Goal: Communication & Community: Connect with others

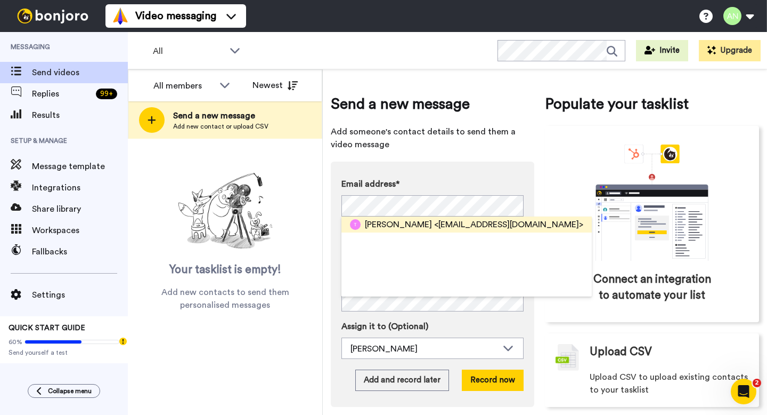
click at [387, 227] on span "[PERSON_NAME]" at bounding box center [398, 224] width 67 height 13
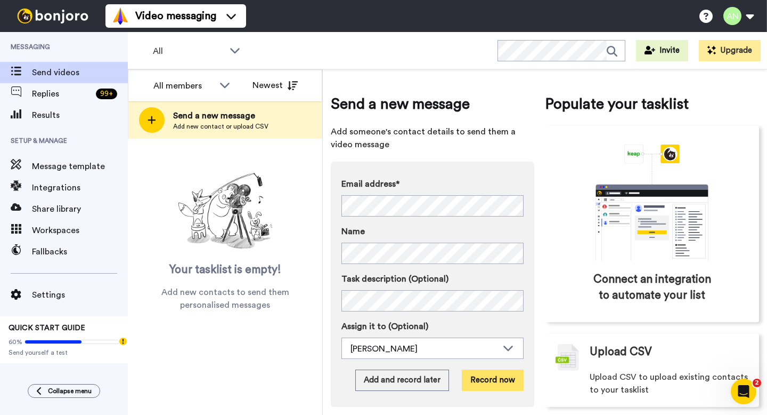
click at [497, 385] on button "Record now" at bounding box center [493, 379] width 62 height 21
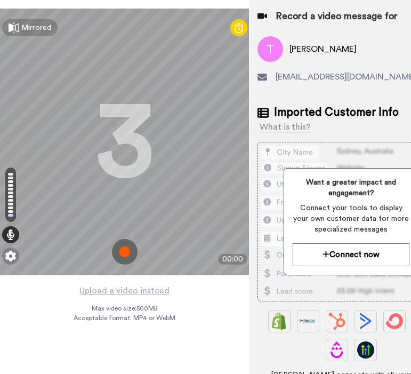
click at [130, 248] on img at bounding box center [125, 252] width 26 height 26
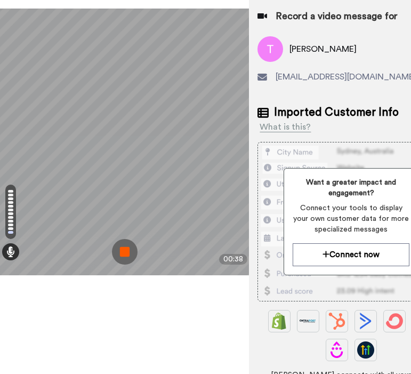
click at [122, 252] on img at bounding box center [125, 252] width 26 height 26
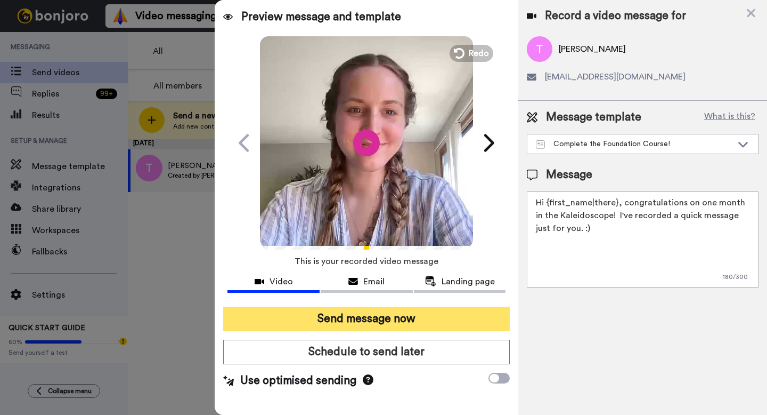
click at [409, 316] on button "Send message now" at bounding box center [366, 318] width 287 height 25
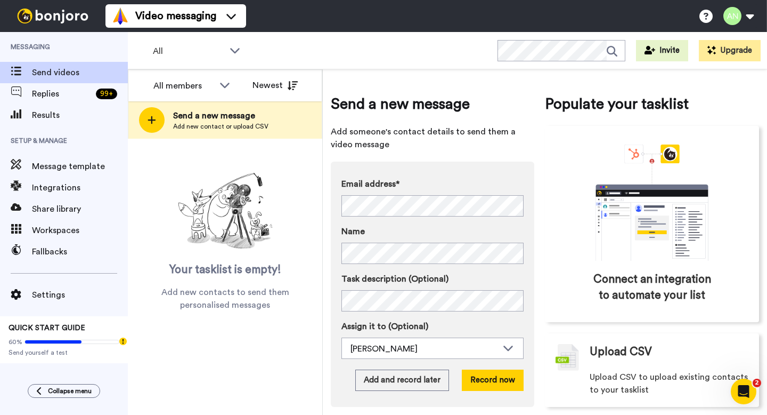
click at [333, 236] on div "Email address* No search result for ‘ [EMAIL_ADDRESS][DOMAIN_NAME] ’ Name Task …" at bounding box center [433, 283] width 204 height 245
click at [476, 383] on button "Record now" at bounding box center [493, 379] width 62 height 21
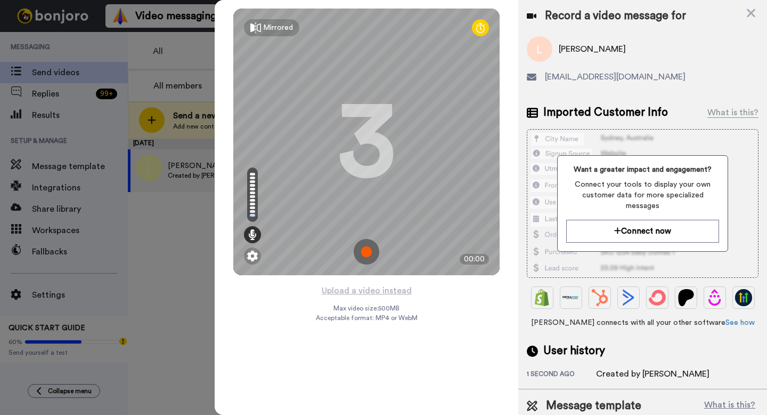
click at [368, 250] on img at bounding box center [367, 252] width 26 height 26
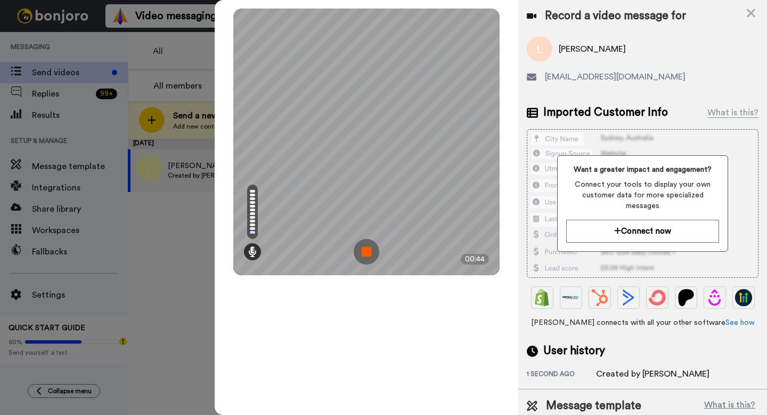
click at [364, 257] on img at bounding box center [367, 252] width 26 height 26
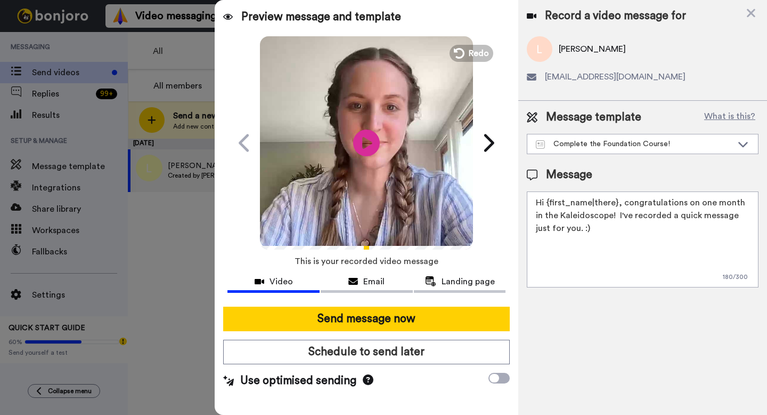
click at [579, 156] on div "Message template What is this? Complete the Foundation Course! Complete the Saf…" at bounding box center [643, 198] width 249 height 195
click at [579, 150] on div "Complete the Foundation Course!" at bounding box center [643, 143] width 231 height 19
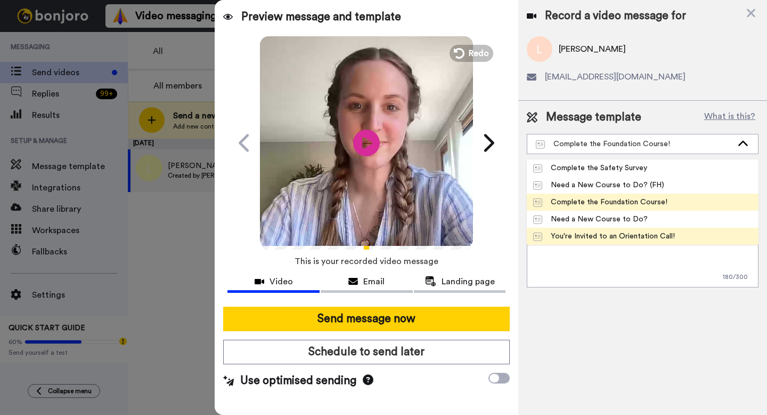
click at [580, 236] on div "You're Invited to an Orientation Call!" at bounding box center [604, 236] width 142 height 11
type textarea "Hi {first_name|there}, I’ve recorded a quick message just for you! Let me know …"
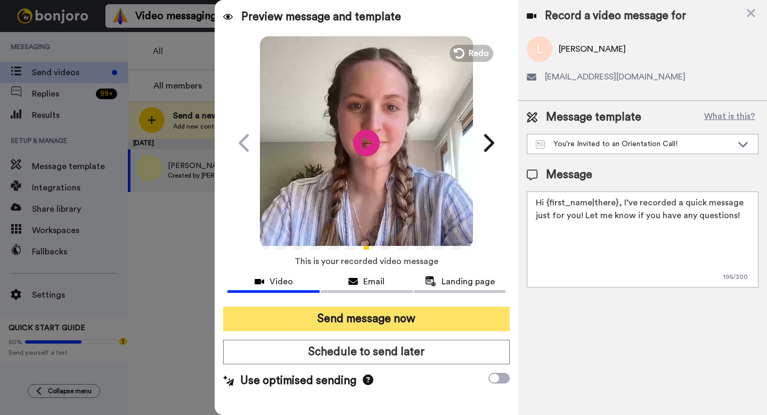
click at [428, 313] on button "Send message now" at bounding box center [366, 318] width 287 height 25
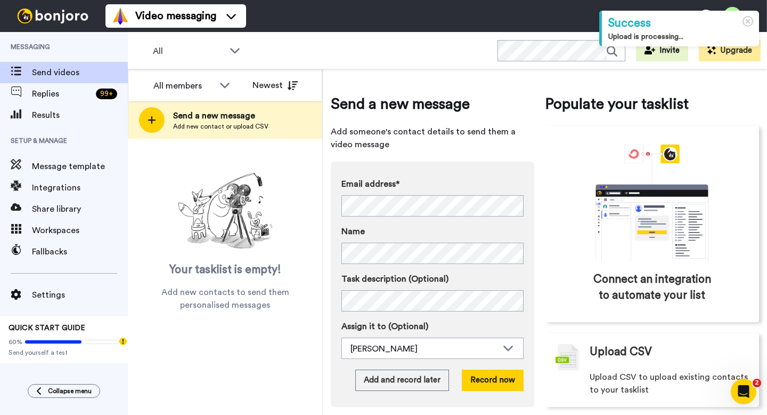
click at [340, 208] on div "Email address* No search result for ‘ melanieomari2000@yahoo.co.uk ’ Name Task …" at bounding box center [433, 283] width 204 height 245
click at [475, 376] on button "Record now" at bounding box center [493, 379] width 62 height 21
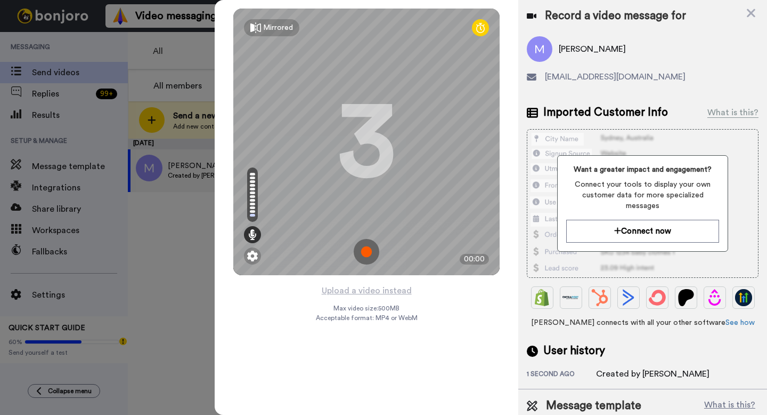
click at [369, 257] on img at bounding box center [367, 252] width 26 height 26
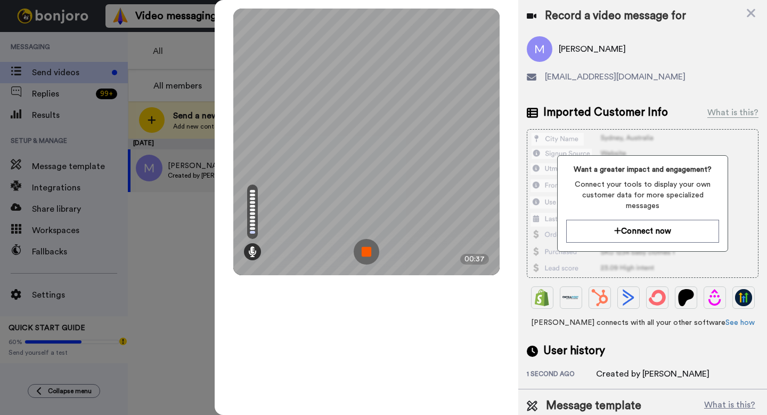
click at [361, 249] on img at bounding box center [367, 252] width 26 height 26
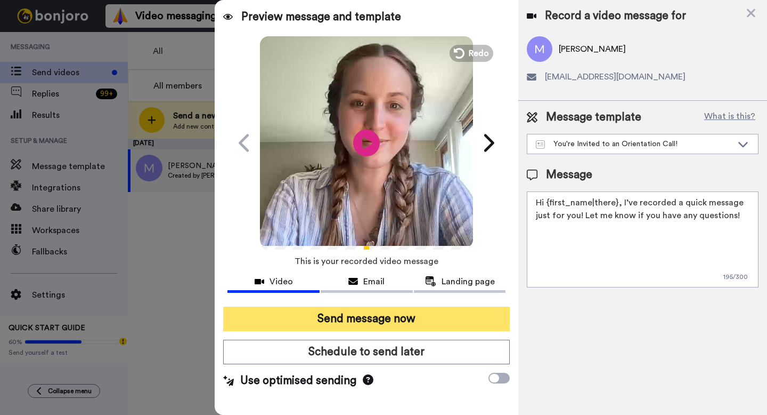
click at [395, 320] on button "Send message now" at bounding box center [366, 318] width 287 height 25
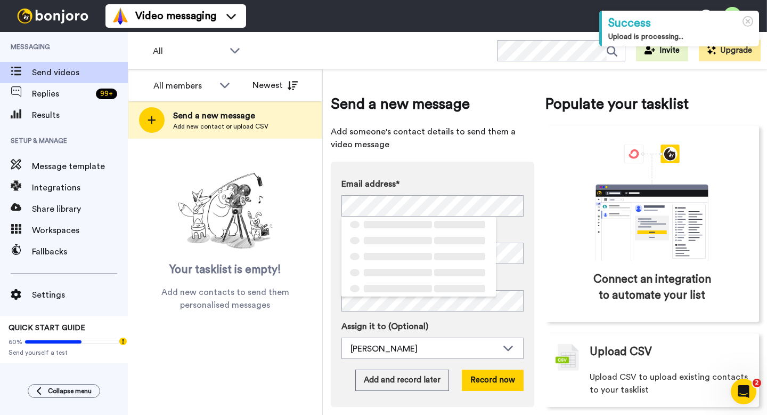
click at [333, 205] on div "Email address* ‌ ‌ ‌ ‌ ‌ ‌ ‌ ‌ ‌ ‌ ‌ ‌ ‌ ‌ ‌ Name Task description (Optional) A…" at bounding box center [433, 283] width 204 height 245
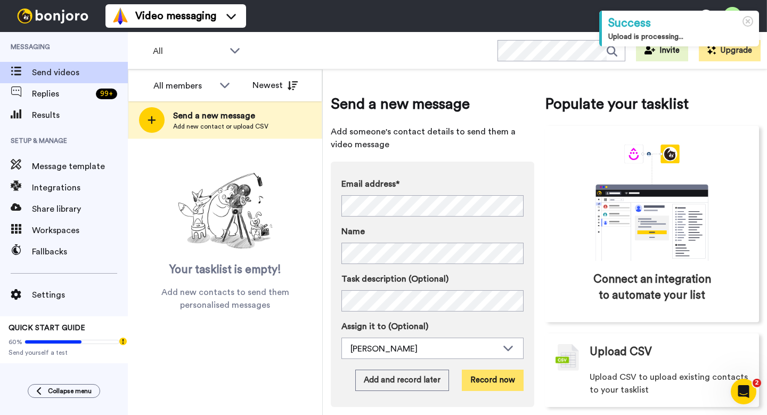
click at [487, 377] on button "Record now" at bounding box center [493, 379] width 62 height 21
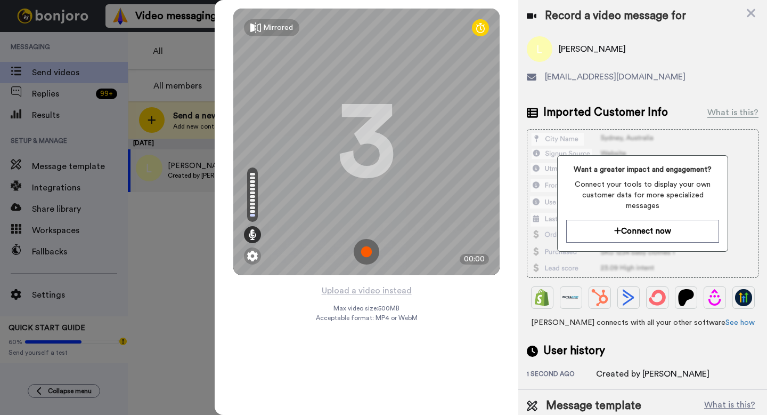
click at [371, 250] on img at bounding box center [367, 252] width 26 height 26
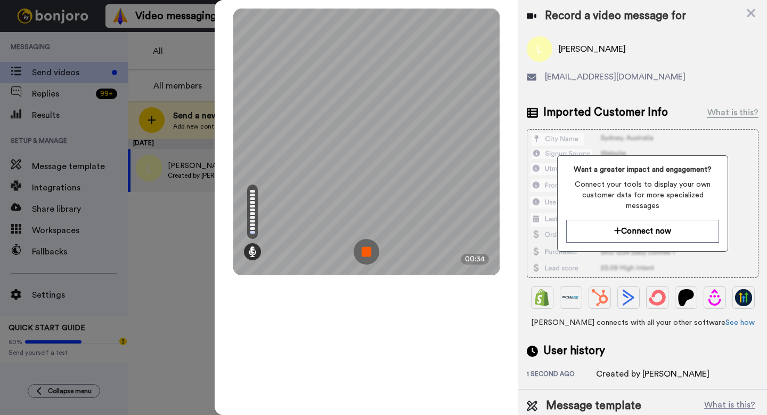
click at [362, 252] on img at bounding box center [367, 252] width 26 height 26
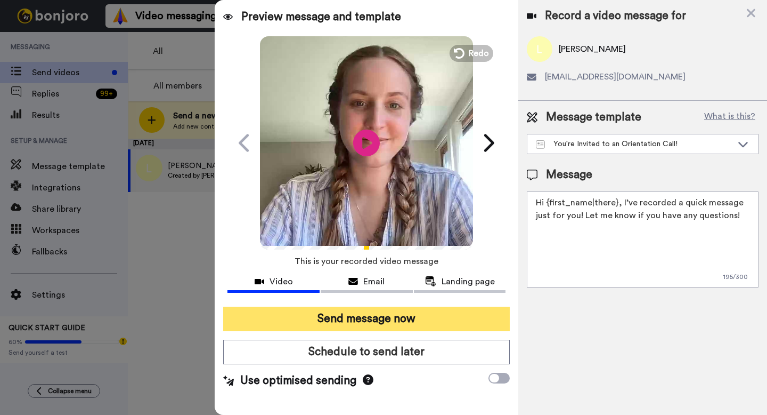
click at [389, 321] on button "Send message now" at bounding box center [366, 318] width 287 height 25
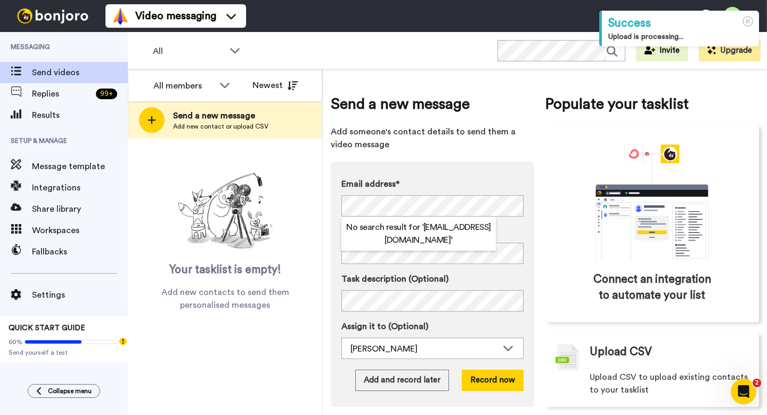
click at [337, 204] on div "Email address* No search result for ‘ [EMAIL_ADDRESS][DOMAIN_NAME] ’ Name Task …" at bounding box center [433, 283] width 204 height 245
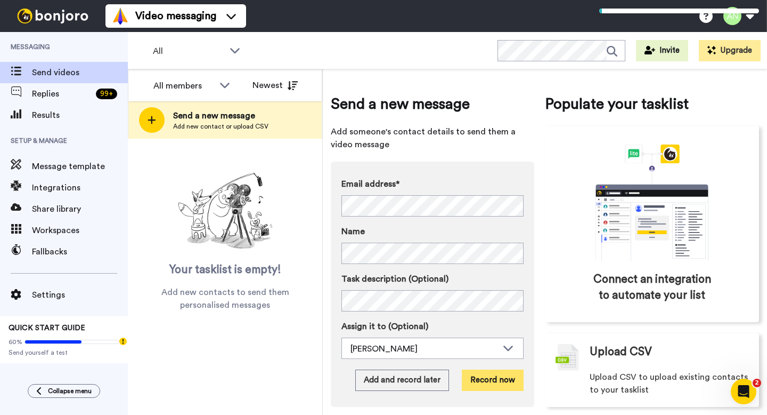
click at [479, 375] on button "Record now" at bounding box center [493, 379] width 62 height 21
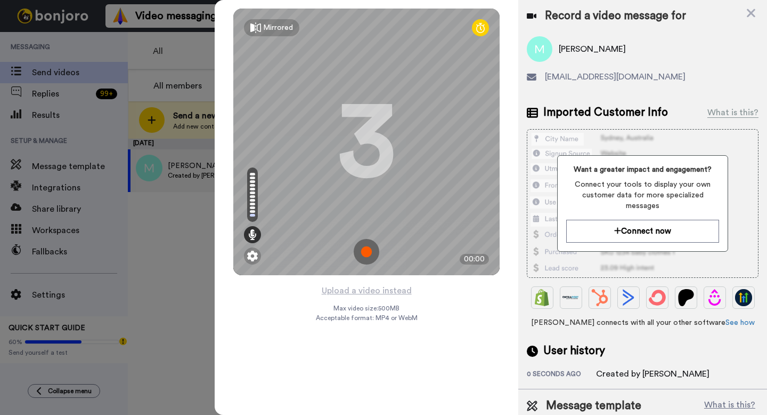
click at [365, 254] on img at bounding box center [367, 252] width 26 height 26
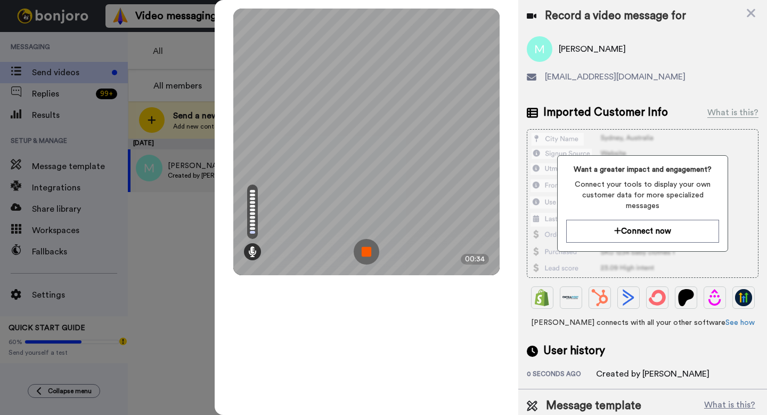
click at [364, 251] on img at bounding box center [367, 252] width 26 height 26
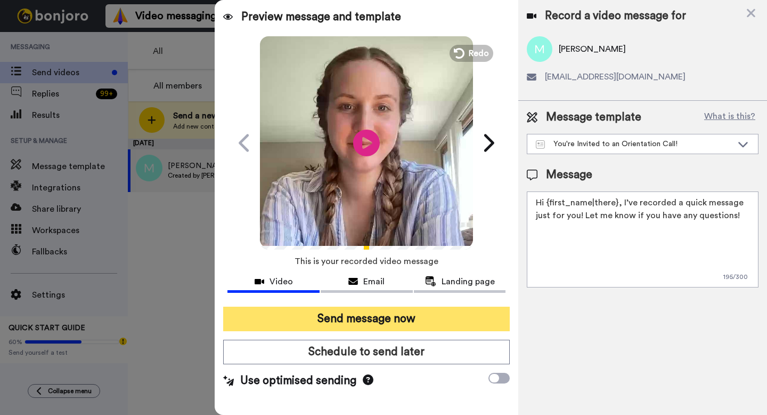
click at [365, 312] on button "Send message now" at bounding box center [366, 318] width 287 height 25
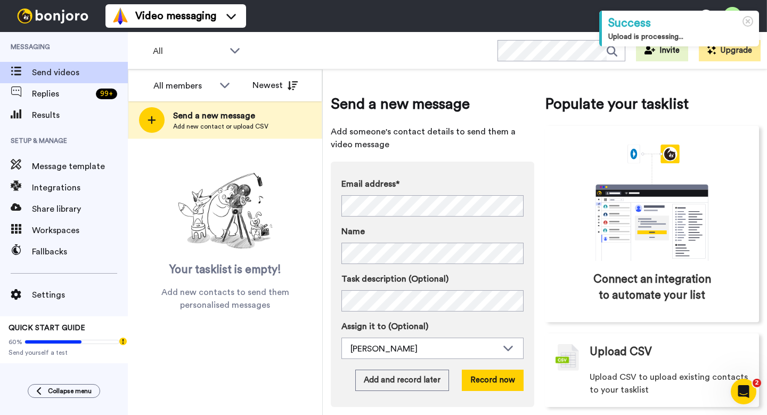
click at [495, 368] on div "Email address* No search result for ‘ iluvchina94@gmail.com ’ Name Task descrip…" at bounding box center [433, 283] width 204 height 245
click at [495, 374] on button "Record now" at bounding box center [493, 379] width 62 height 21
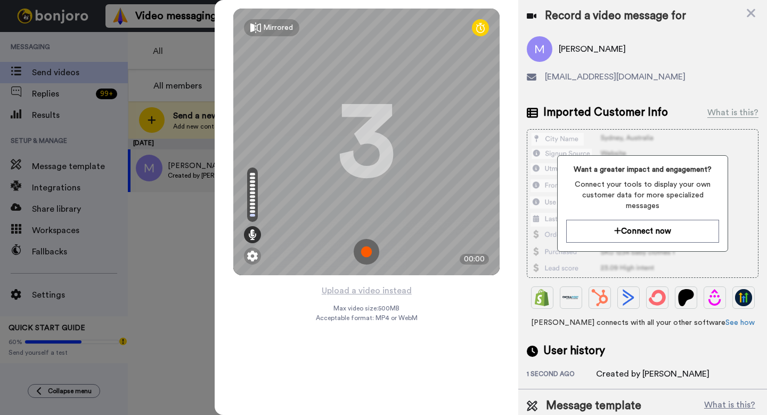
click at [368, 253] on img at bounding box center [367, 252] width 26 height 26
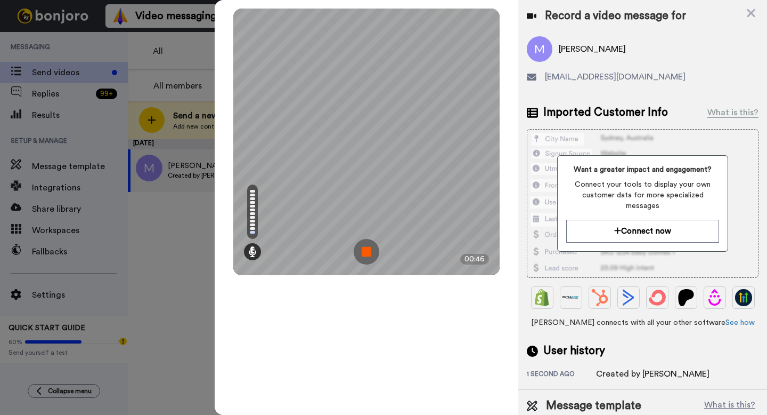
click at [369, 248] on img at bounding box center [367, 252] width 26 height 26
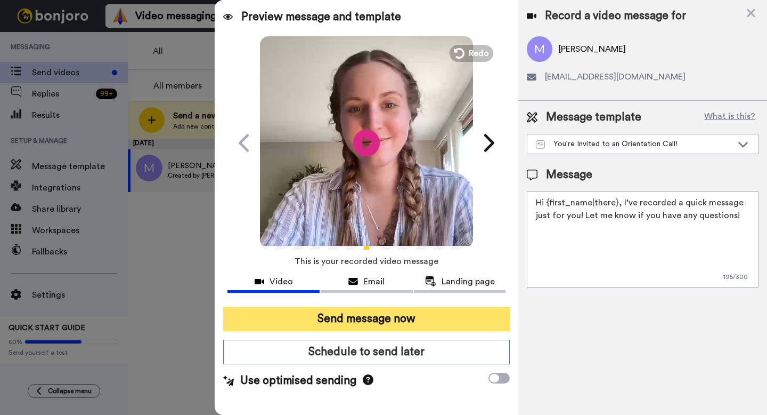
click at [360, 319] on button "Send message now" at bounding box center [366, 318] width 287 height 25
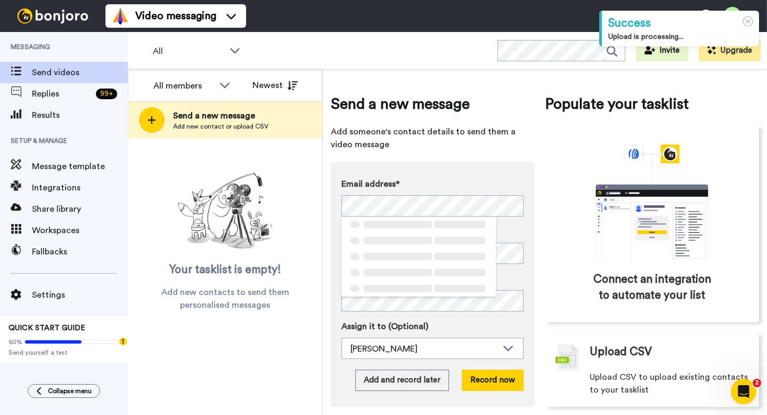
click at [331, 204] on div "Email address* ‌ ‌ ‌ ‌ ‌ ‌ ‌ ‌ ‌ ‌ ‌ ‌ ‌ ‌ ‌ Name Task description (Optional) A…" at bounding box center [433, 283] width 204 height 245
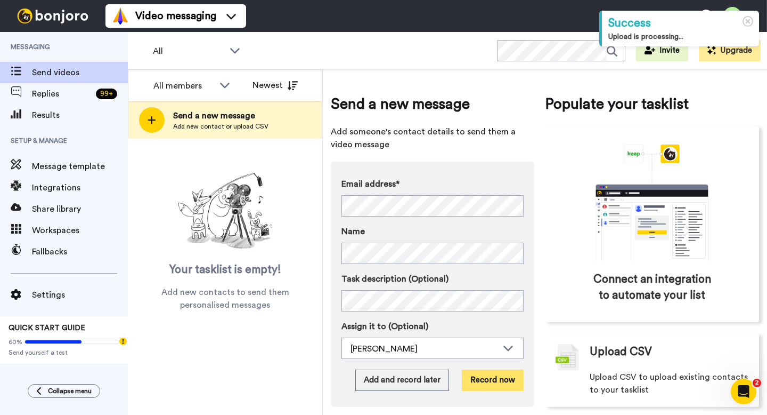
click at [489, 385] on button "Record now" at bounding box center [493, 379] width 62 height 21
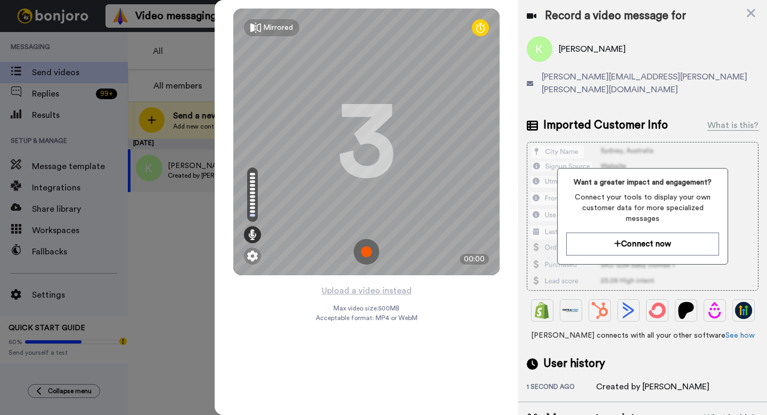
click at [363, 252] on img at bounding box center [367, 252] width 26 height 26
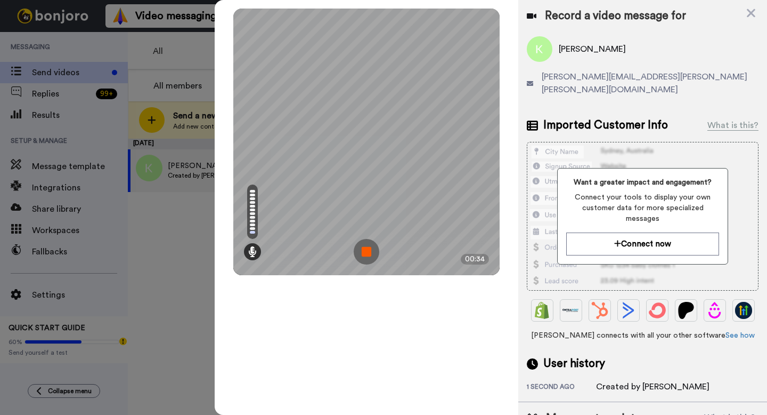
click at [367, 255] on img at bounding box center [367, 252] width 26 height 26
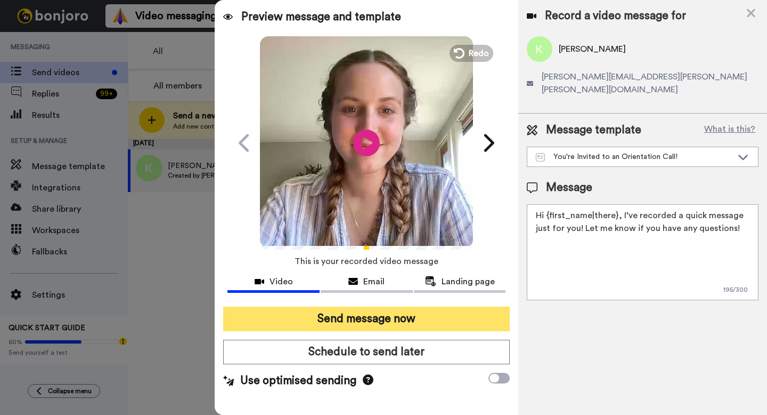
click at [378, 313] on button "Send message now" at bounding box center [366, 318] width 287 height 25
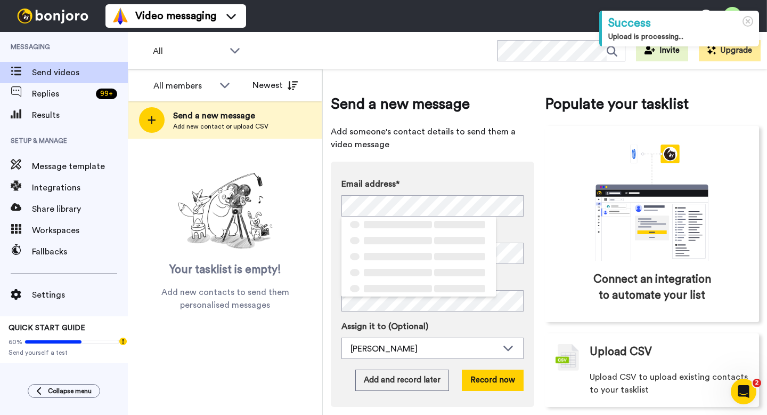
click at [333, 224] on div "Email address* ‌ ‌ ‌ ‌ ‌ ‌ ‌ ‌ ‌ ‌ ‌ ‌ ‌ ‌ ‌ Name Task description (Optional) A…" at bounding box center [433, 283] width 204 height 245
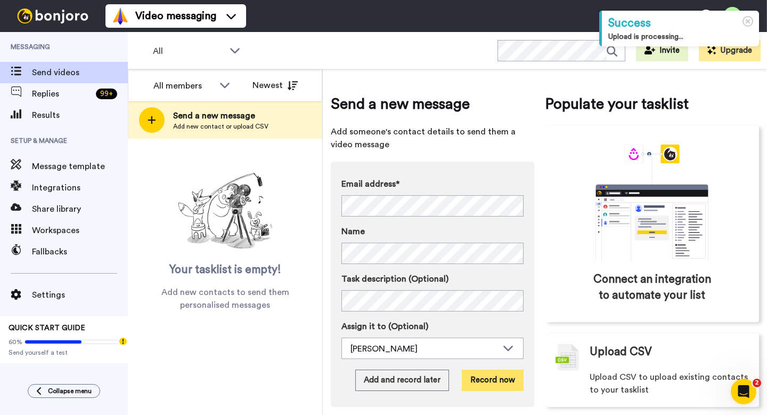
click at [502, 383] on button "Record now" at bounding box center [493, 379] width 62 height 21
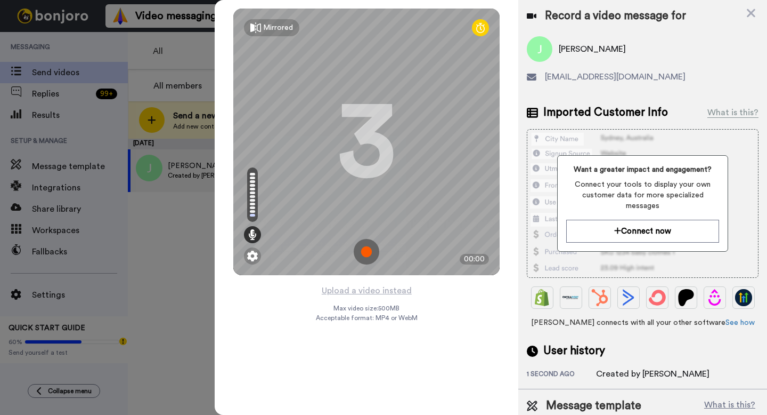
click at [367, 249] on img at bounding box center [367, 252] width 26 height 26
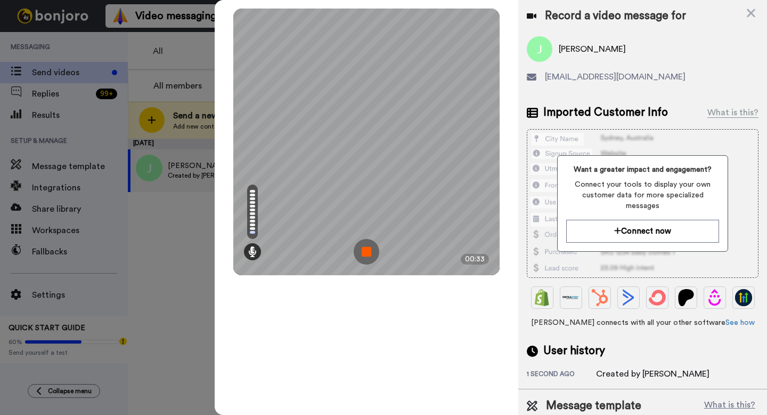
click at [368, 255] on img at bounding box center [367, 252] width 26 height 26
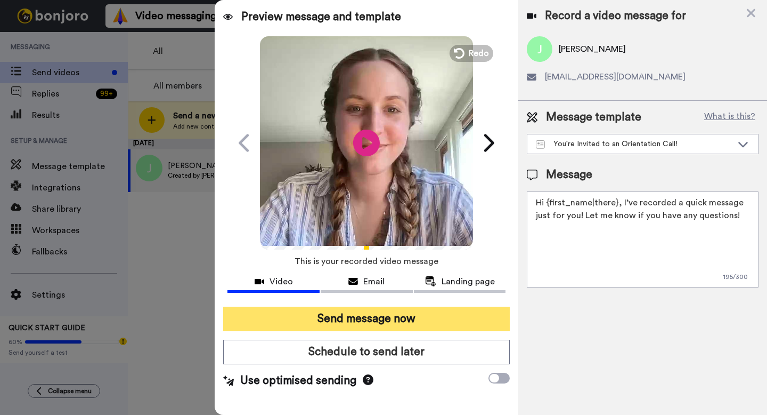
click at [363, 318] on button "Send message now" at bounding box center [366, 318] width 287 height 25
